Goal: Information Seeking & Learning: Learn about a topic

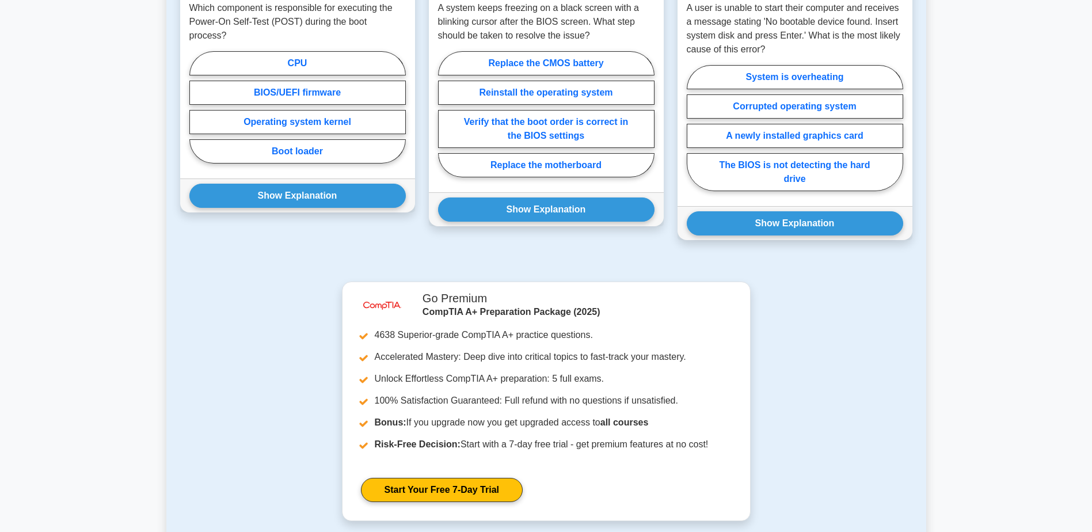
scroll to position [806, 0]
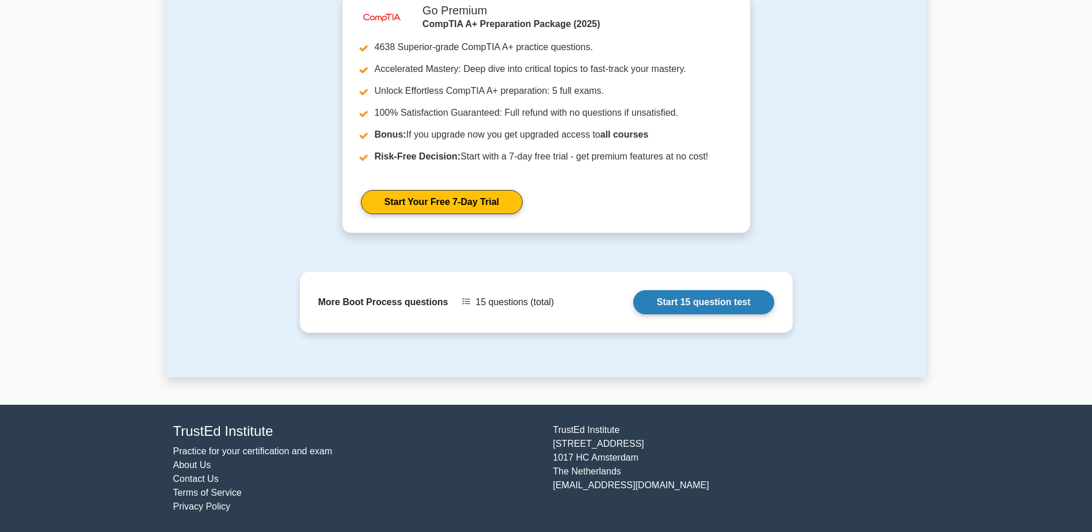
click at [633, 298] on link "Start 15 question test" at bounding box center [703, 302] width 141 height 24
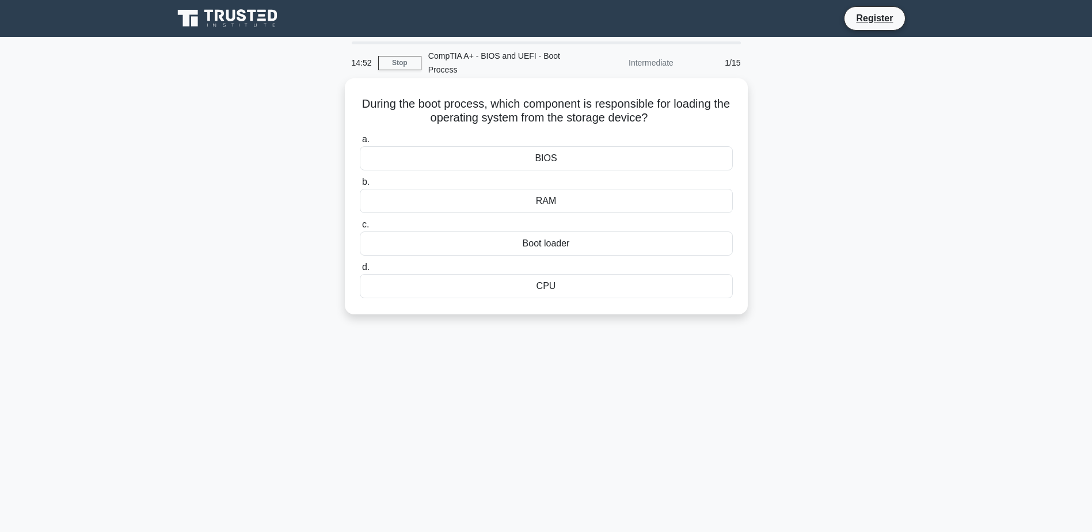
click at [482, 156] on div "BIOS" at bounding box center [546, 158] width 373 height 24
click at [360, 143] on input "a. BIOS" at bounding box center [360, 139] width 0 height 7
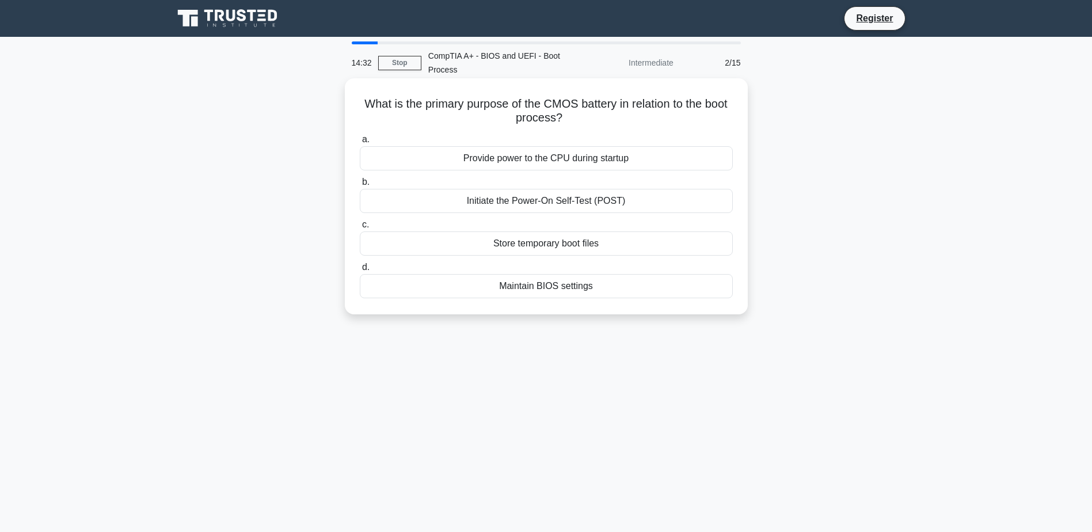
click at [538, 287] on div "Maintain BIOS settings" at bounding box center [546, 286] width 373 height 24
click at [360, 271] on input "d. Maintain BIOS settings" at bounding box center [360, 267] width 0 height 7
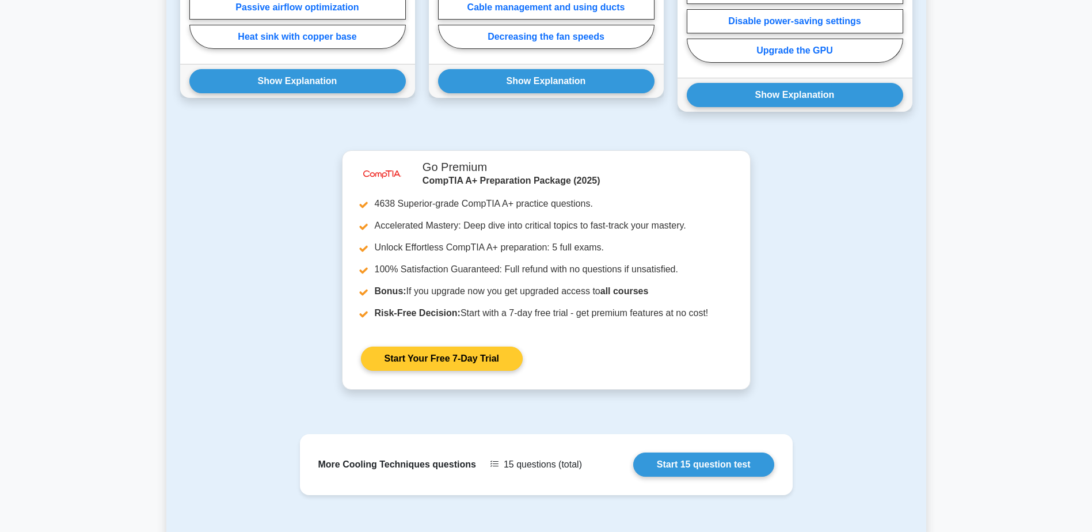
scroll to position [793, 0]
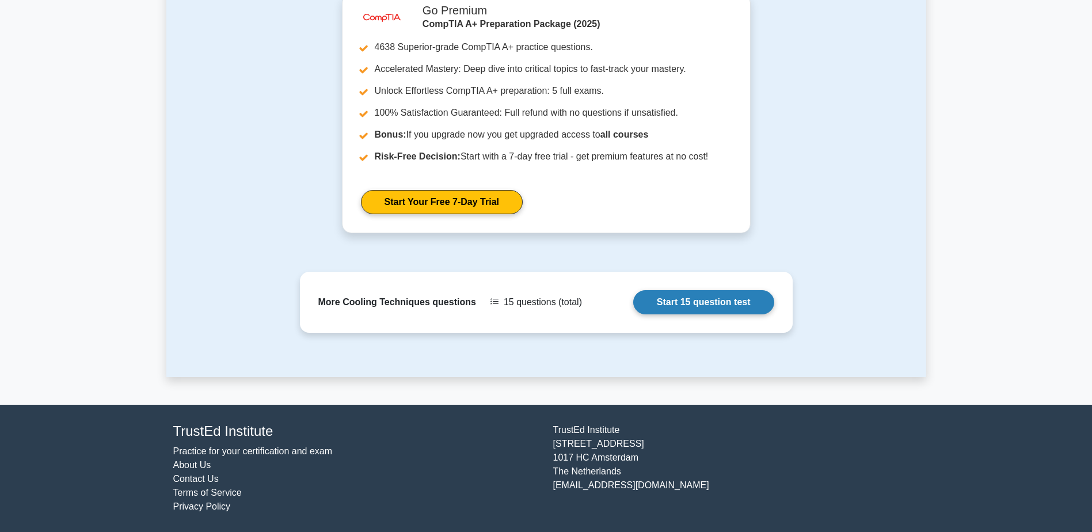
click at [633, 305] on link "Start 15 question test" at bounding box center [703, 302] width 141 height 24
